Goal: Register for event/course

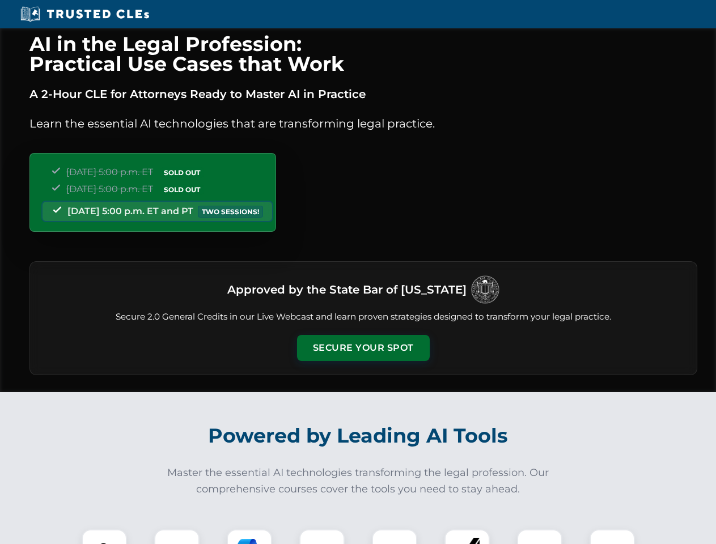
click at [363, 348] on button "Secure Your Spot" at bounding box center [363, 348] width 133 height 26
click at [104, 537] on img at bounding box center [104, 552] width 33 height 33
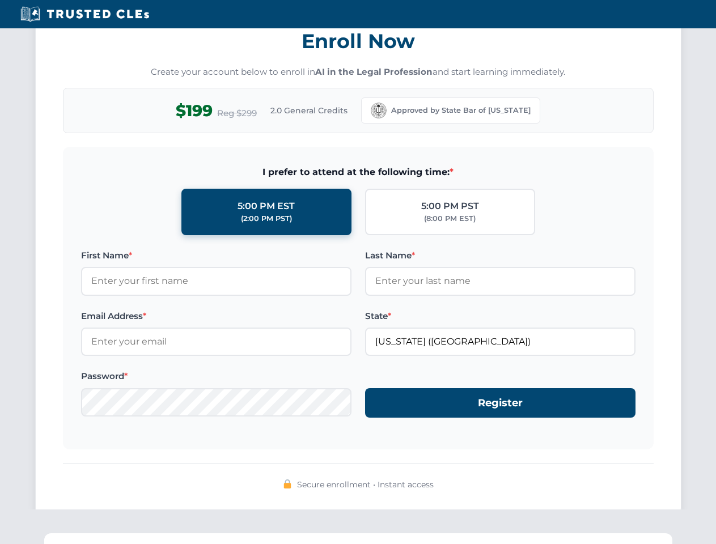
scroll to position [1113, 0]
